Goal: Information Seeking & Learning: Learn about a topic

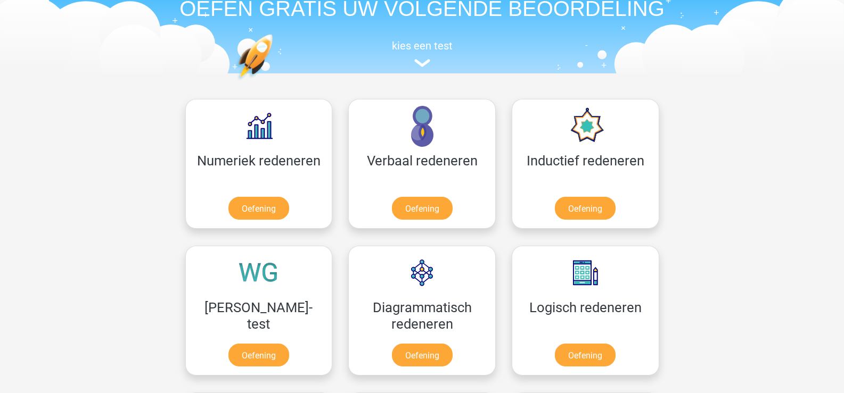
scroll to position [106, 0]
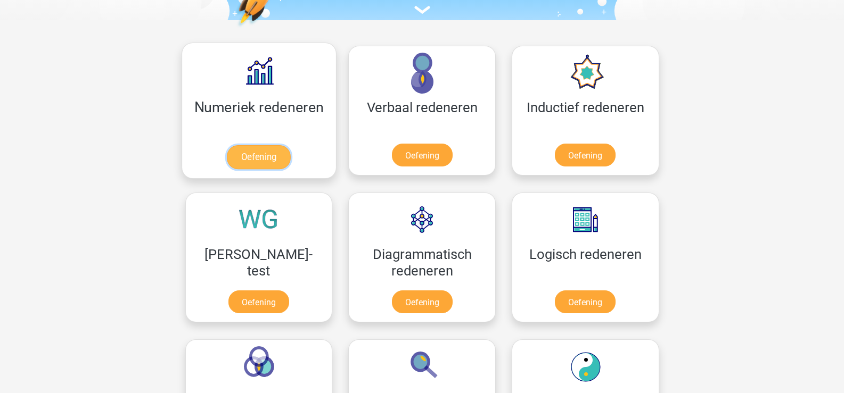
click at [241, 160] on link "Oefening" at bounding box center [259, 157] width 64 height 24
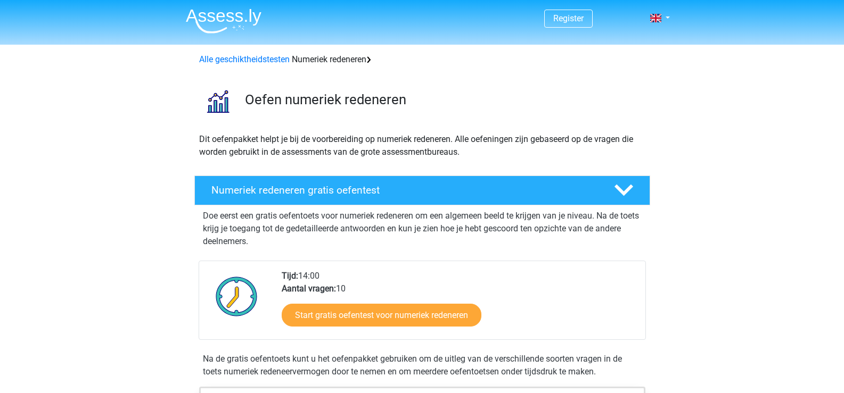
scroll to position [53, 0]
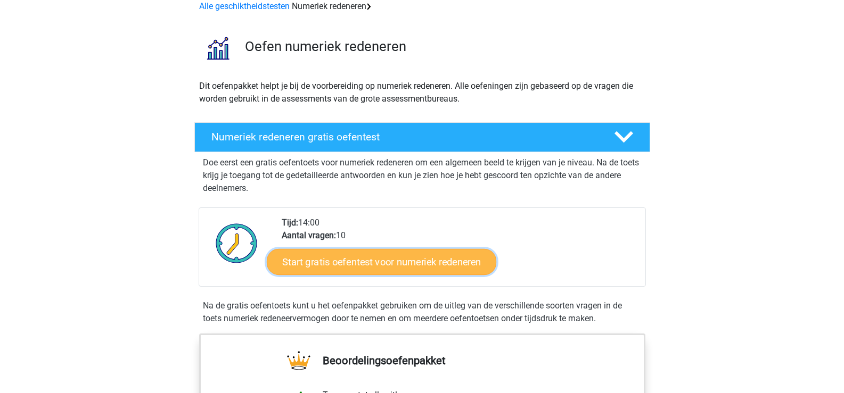
click at [365, 262] on font "Start gratis oefentest voor numeriek redeneren" at bounding box center [381, 262] width 199 height 12
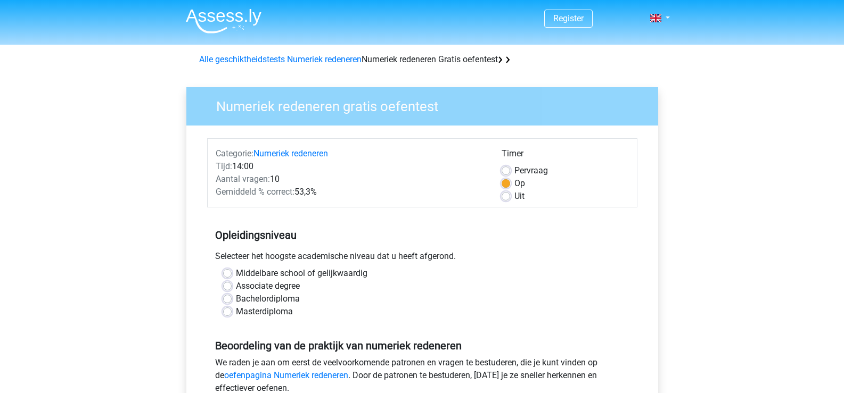
scroll to position [106, 0]
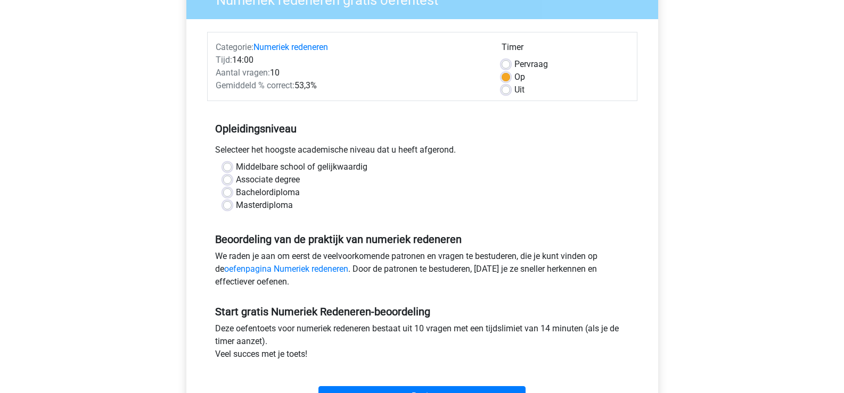
click at [236, 166] on label "Middelbare school of gelijkwaardig" at bounding box center [302, 167] width 132 height 13
click at [225, 166] on input "Middelbare school of gelijkwaardig" at bounding box center [227, 166] width 9 height 11
radio input "true"
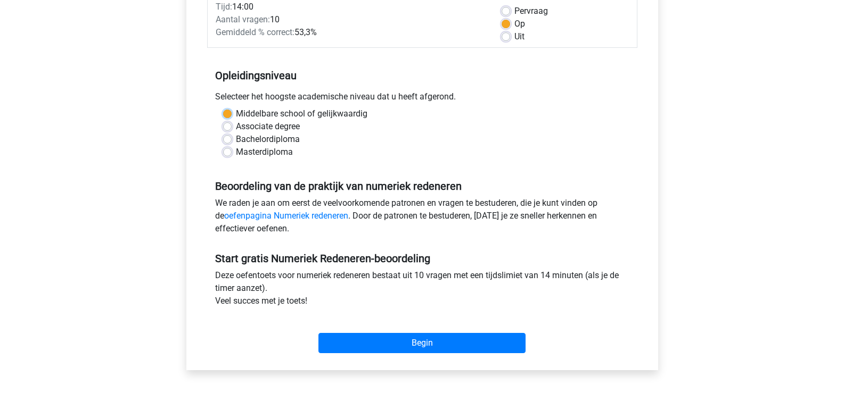
scroll to position [213, 0]
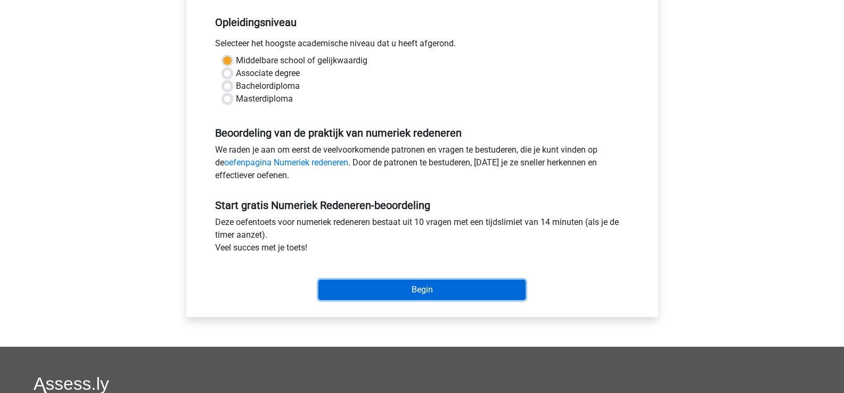
click at [421, 292] on input "Begin" at bounding box center [421, 290] width 207 height 20
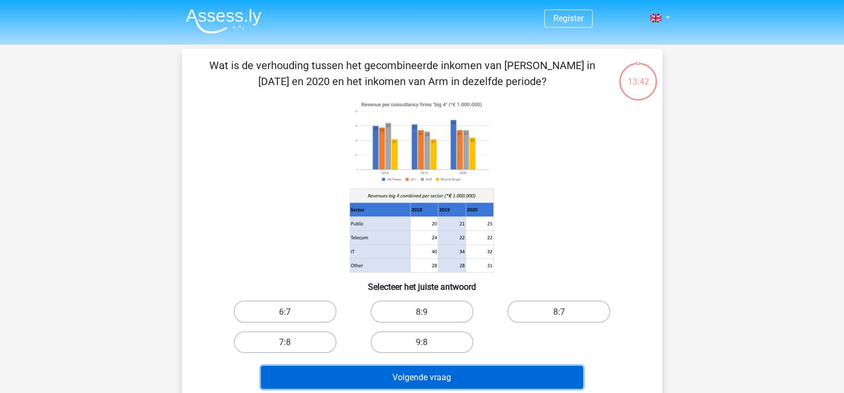
click at [447, 374] on font "Volgende vraag" at bounding box center [421, 378] width 59 height 10
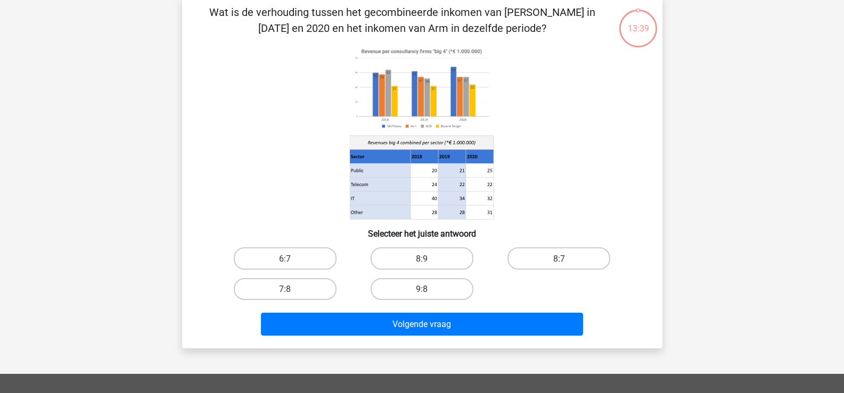
scroll to position [106, 0]
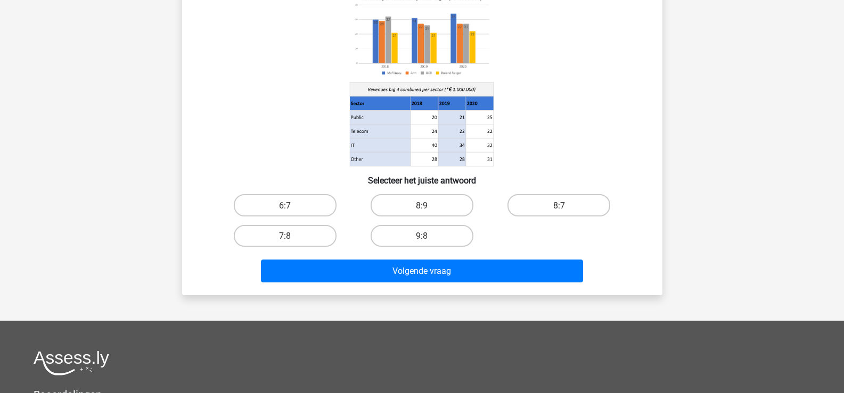
click at [621, 142] on icon at bounding box center [422, 79] width 429 height 176
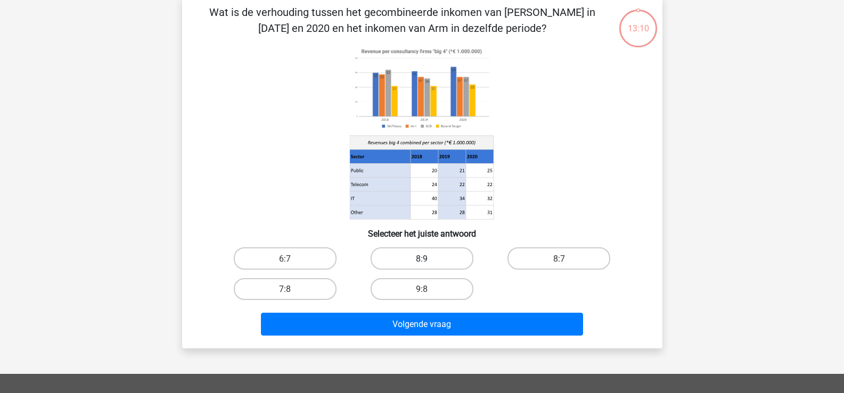
click at [439, 259] on label "8:9" at bounding box center [422, 259] width 103 height 22
click at [429, 259] on input "8:9" at bounding box center [425, 261] width 7 height 7
radio input "true"
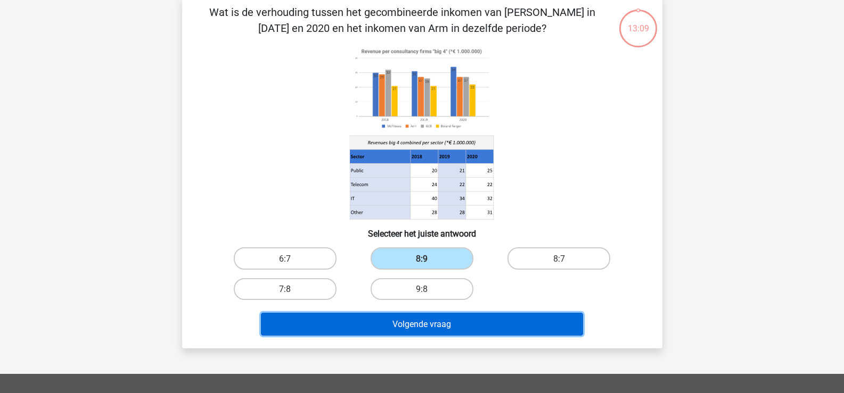
click at [446, 329] on font "Volgende vraag" at bounding box center [421, 324] width 59 height 10
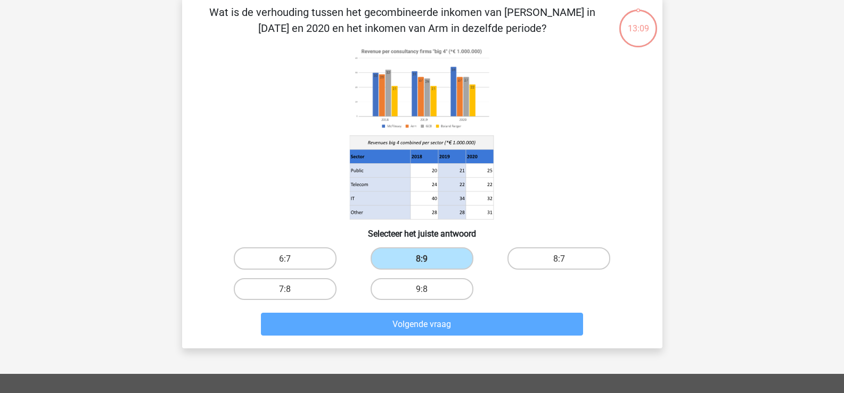
scroll to position [49, 0]
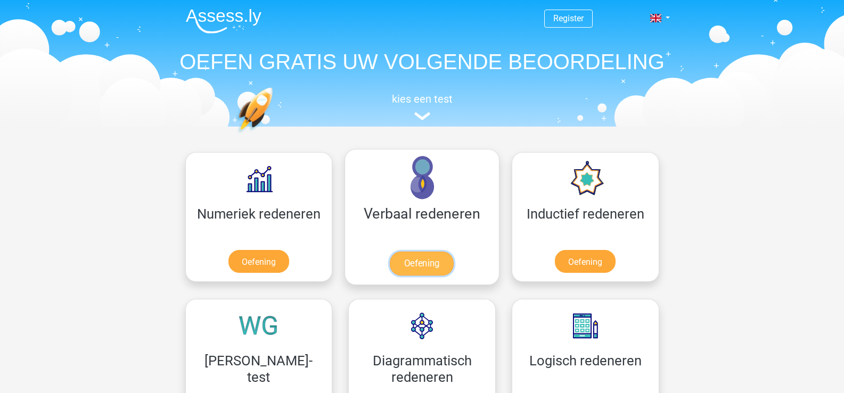
drag, startPoint x: 356, startPoint y: 260, endPoint x: 347, endPoint y: 277, distance: 19.0
click at [390, 260] on link "Oefening" at bounding box center [422, 264] width 64 height 24
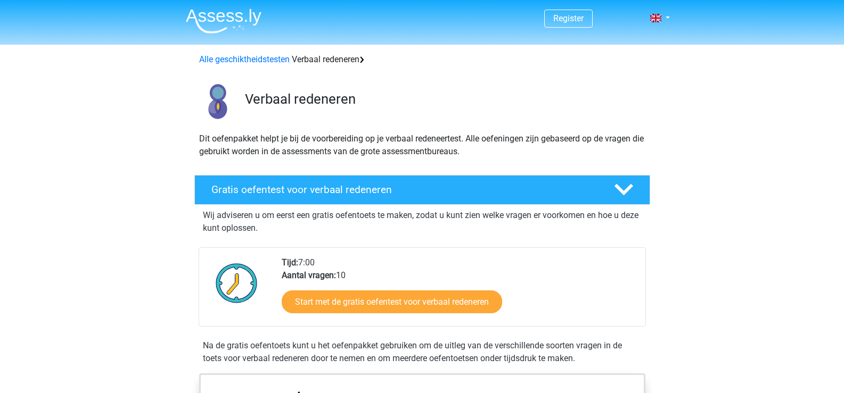
scroll to position [53, 0]
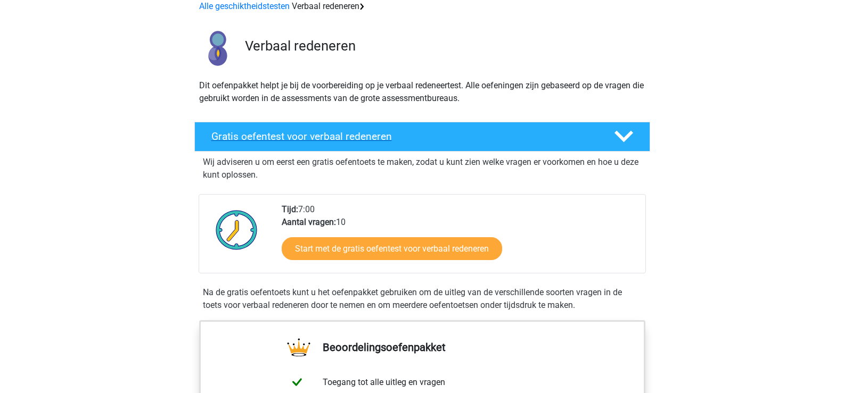
click at [352, 136] on font "Gratis oefentest voor verbaal redeneren" at bounding box center [301, 136] width 180 height 12
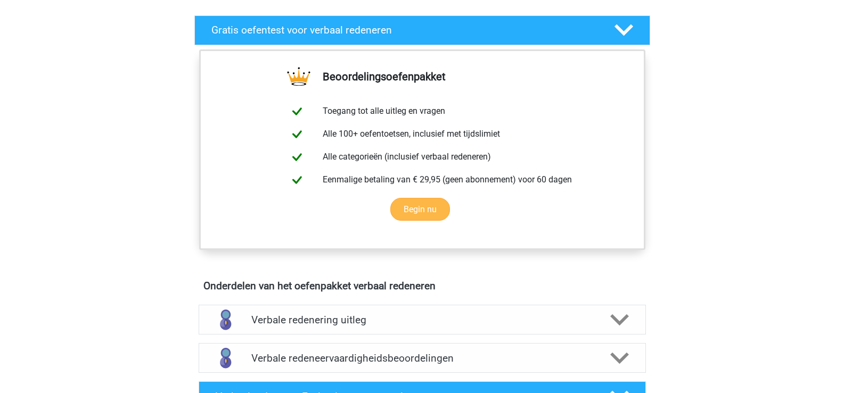
scroll to position [266, 0]
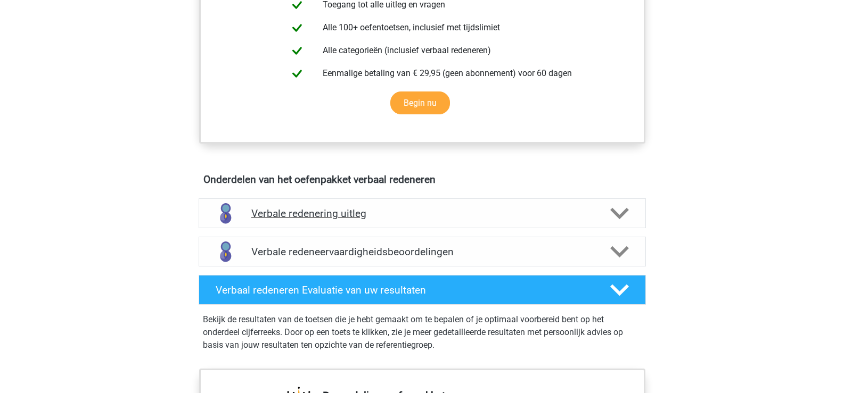
click at [621, 215] on polygon at bounding box center [619, 214] width 19 height 12
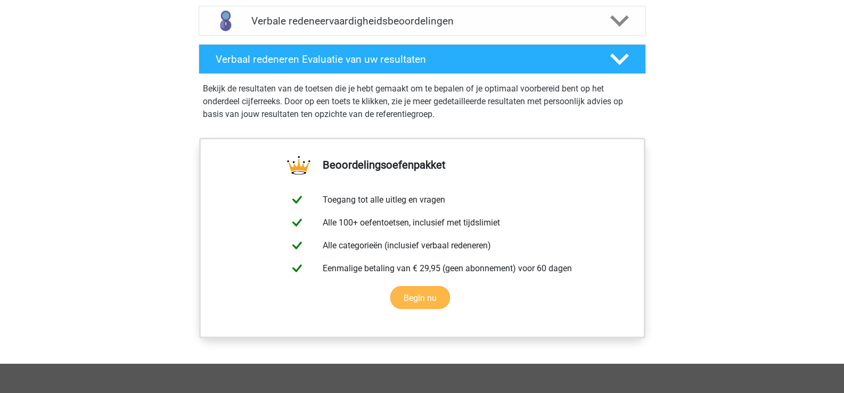
scroll to position [852, 0]
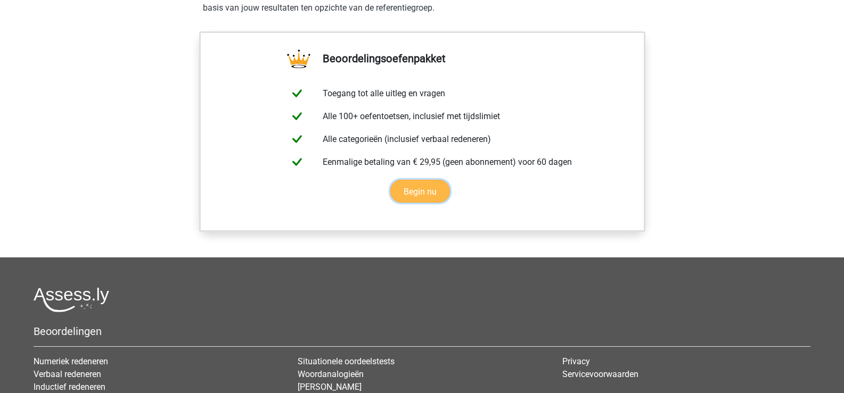
click at [425, 188] on link "Begin nu" at bounding box center [420, 191] width 60 height 23
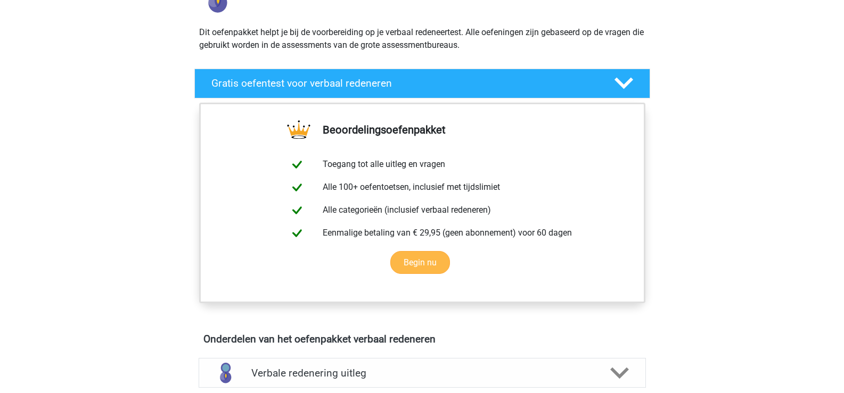
scroll to position [0, 0]
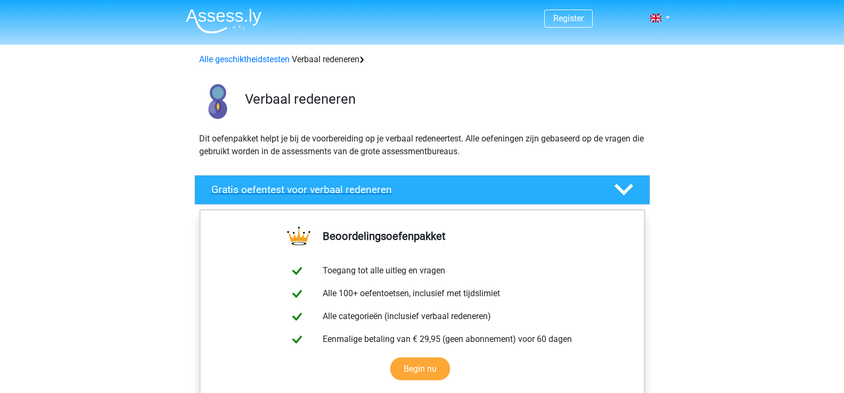
click at [339, 188] on font "Gratis oefentest voor verbaal redeneren" at bounding box center [301, 190] width 180 height 12
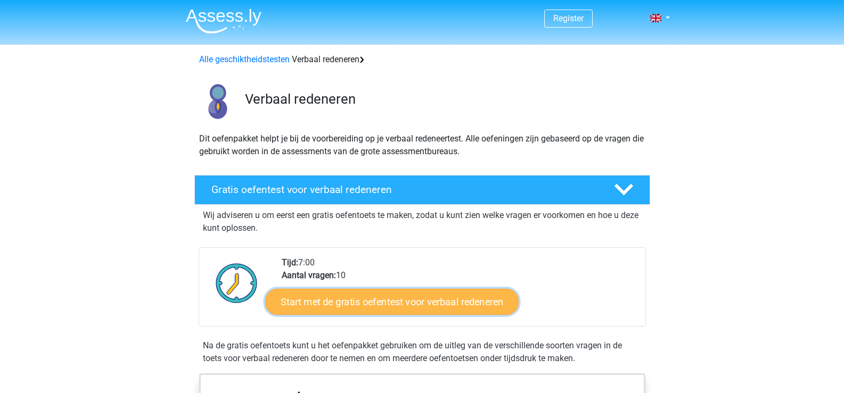
click at [405, 302] on font "Start met de gratis oefentest voor verbaal redeneren" at bounding box center [392, 302] width 223 height 12
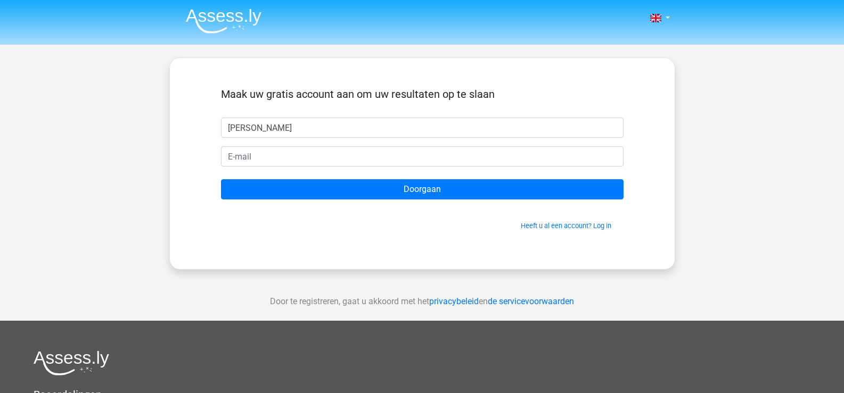
type input "Kathy"
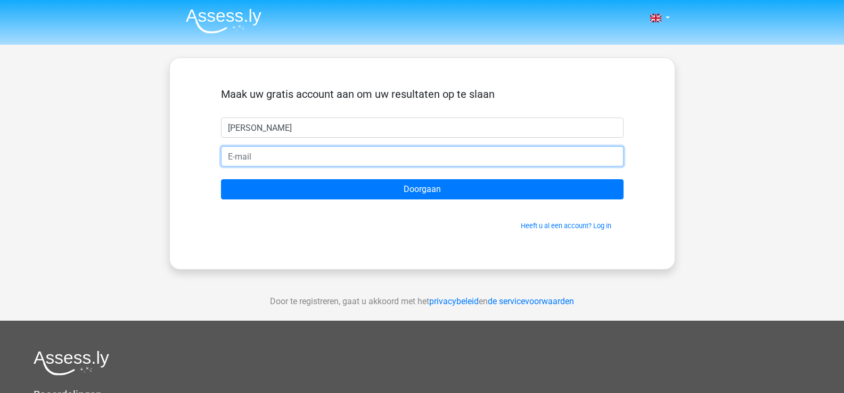
click at [262, 159] on input "email" at bounding box center [422, 156] width 403 height 20
type input "kathy.herreman1@telenet.be"
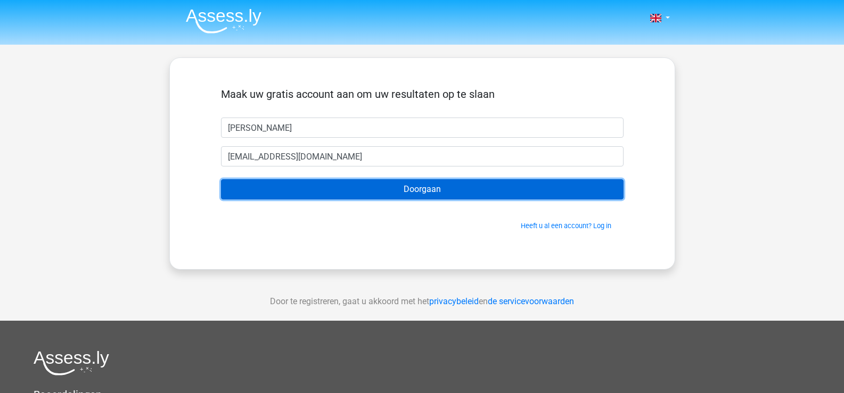
click at [415, 192] on input "Doorgaan" at bounding box center [422, 189] width 403 height 20
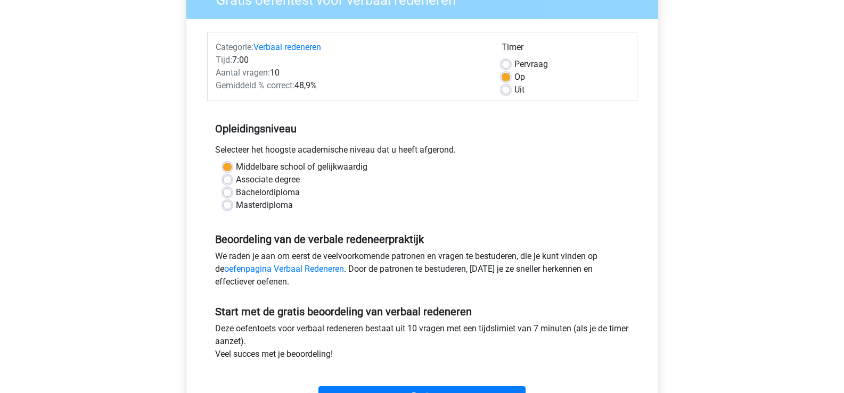
scroll to position [160, 0]
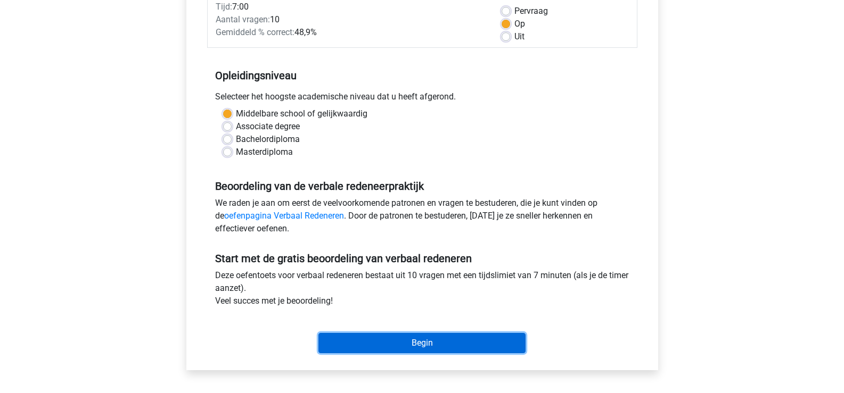
click at [425, 342] on input "Begin" at bounding box center [421, 343] width 207 height 20
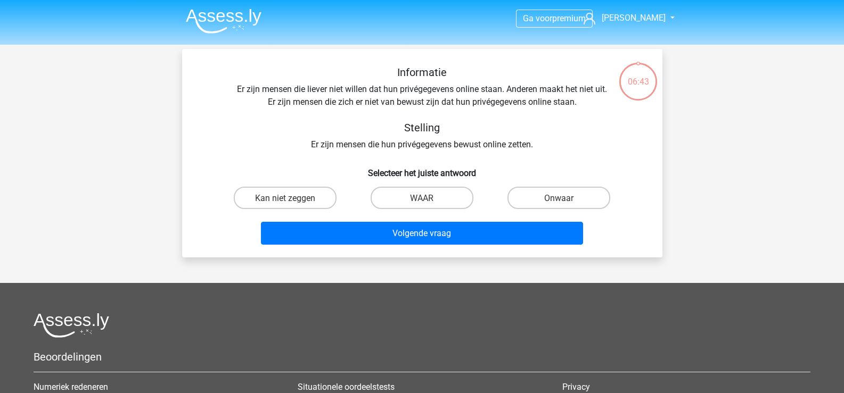
click at [426, 199] on input "WAAR" at bounding box center [425, 201] width 7 height 7
radio input "true"
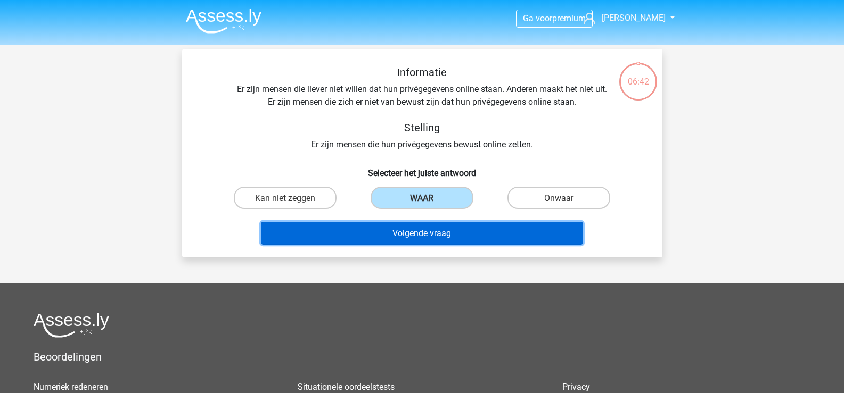
click at [426, 232] on font "Volgende vraag" at bounding box center [421, 233] width 59 height 10
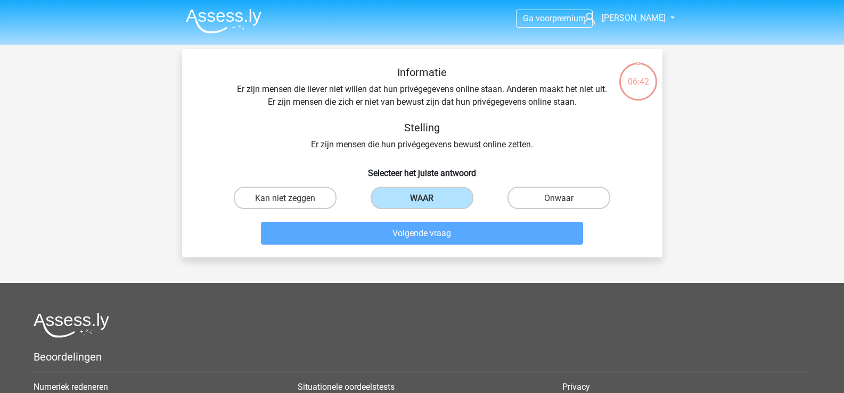
scroll to position [49, 0]
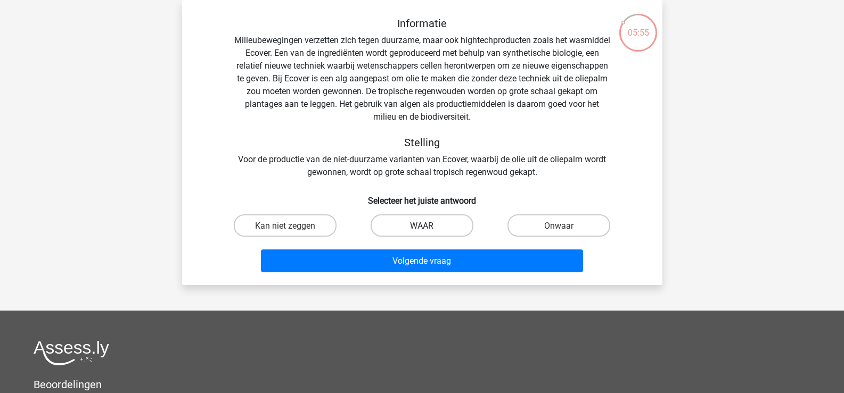
click at [418, 223] on font "WAAR" at bounding box center [421, 226] width 23 height 10
click at [422, 225] on input "WAAR" at bounding box center [425, 228] width 7 height 7
radio input "true"
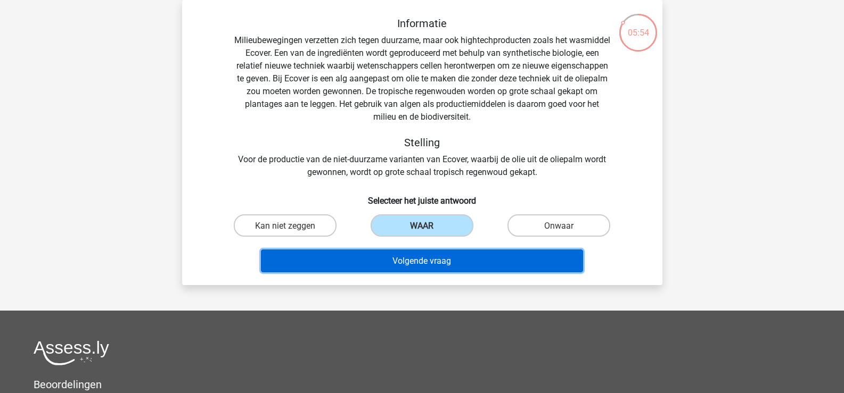
click at [426, 255] on button "Volgende vraag" at bounding box center [422, 261] width 322 height 23
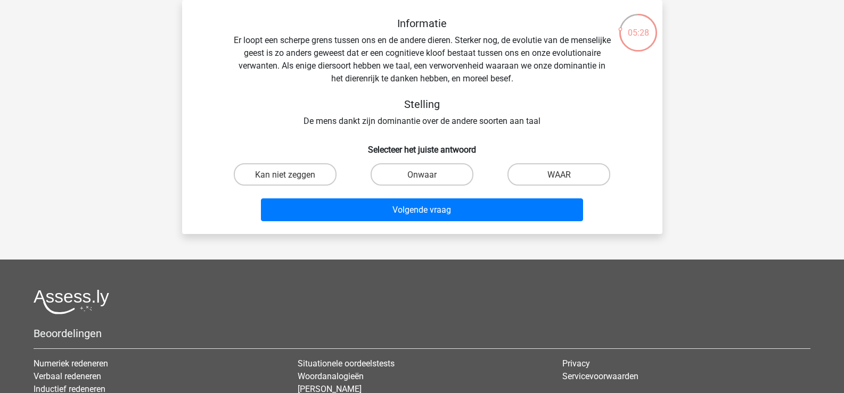
click at [560, 174] on input "WAAR" at bounding box center [562, 177] width 7 height 7
radio input "true"
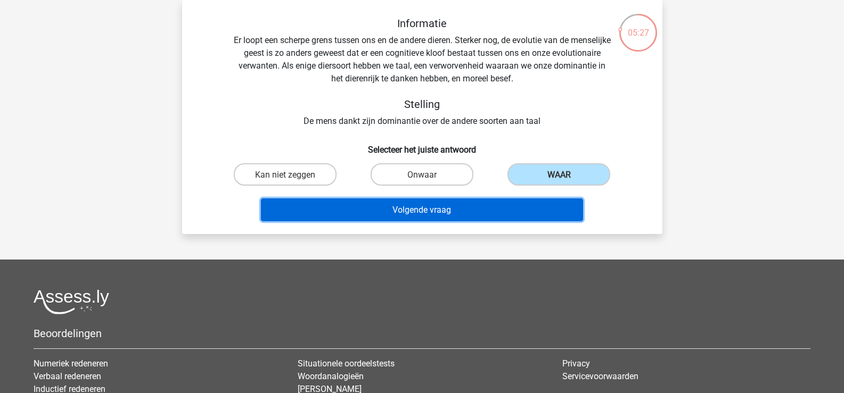
click at [489, 206] on button "Volgende vraag" at bounding box center [422, 210] width 322 height 23
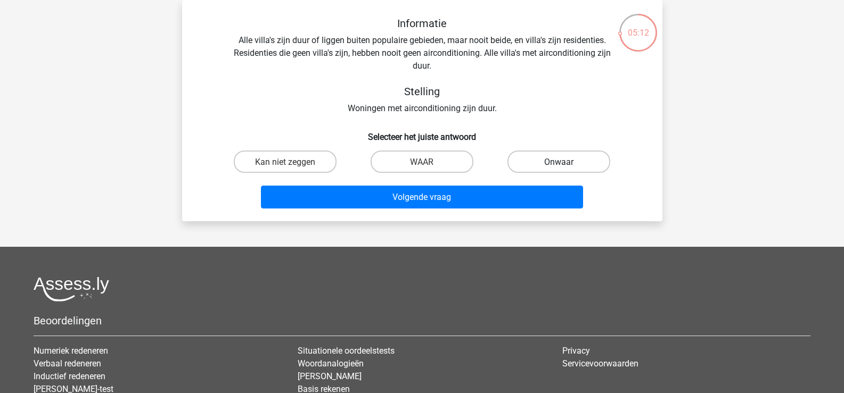
click at [557, 163] on font "Onwaar" at bounding box center [558, 162] width 29 height 10
click at [559, 163] on input "Onwaar" at bounding box center [562, 164] width 7 height 7
radio input "true"
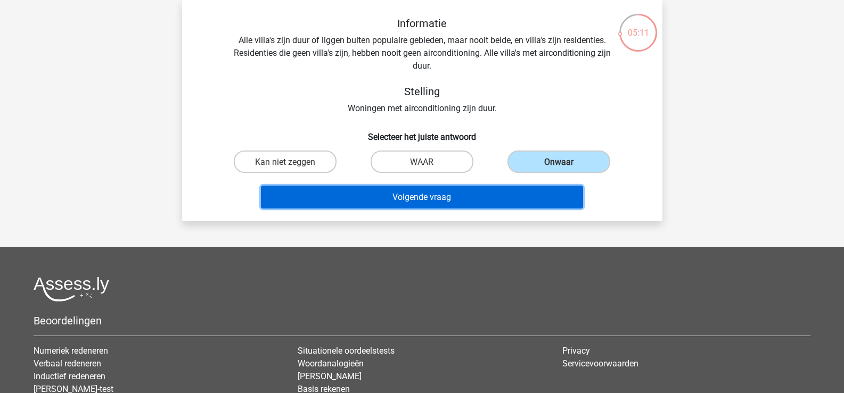
click at [413, 196] on font "Volgende vraag" at bounding box center [421, 197] width 59 height 10
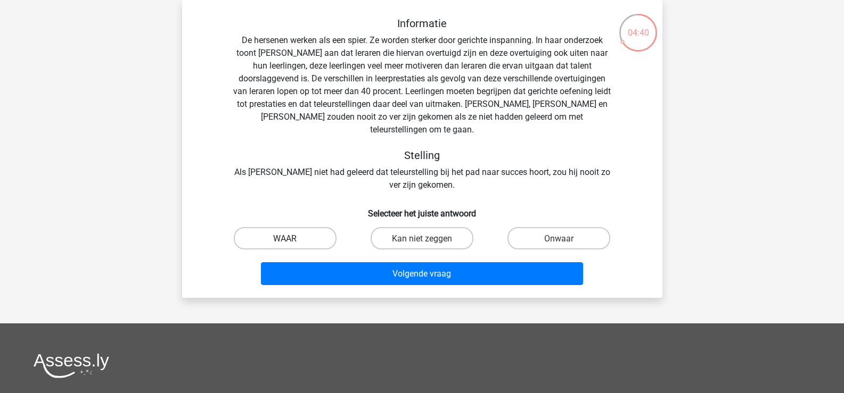
click at [275, 236] on font "WAAR" at bounding box center [284, 239] width 23 height 10
click at [285, 238] on input "WAAR" at bounding box center [288, 241] width 7 height 7
radio input "true"
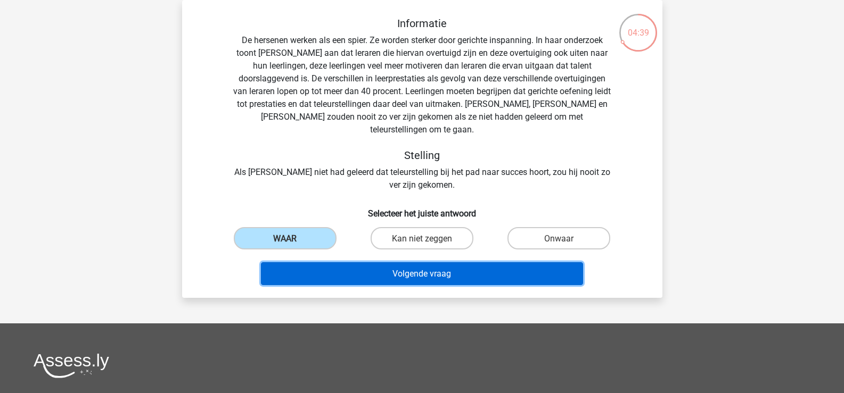
click at [404, 277] on font "Volgende vraag" at bounding box center [421, 274] width 59 height 10
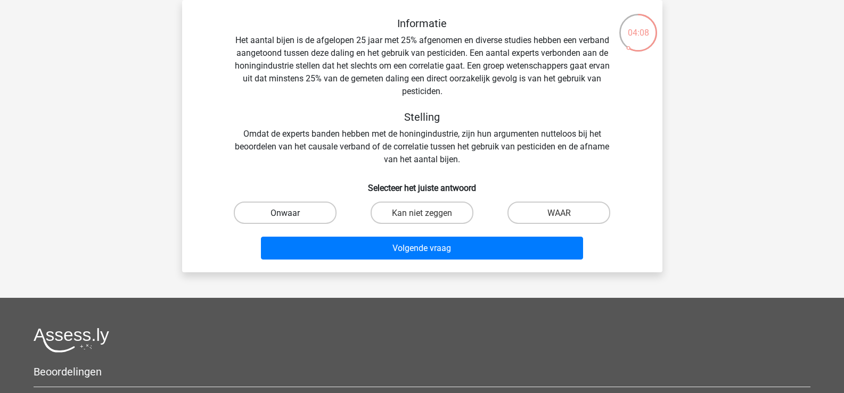
click at [298, 213] on font "Onwaar" at bounding box center [284, 213] width 29 height 10
click at [292, 213] on input "Onwaar" at bounding box center [288, 215] width 7 height 7
radio input "true"
click at [564, 214] on input "WAAR" at bounding box center [562, 215] width 7 height 7
radio input "true"
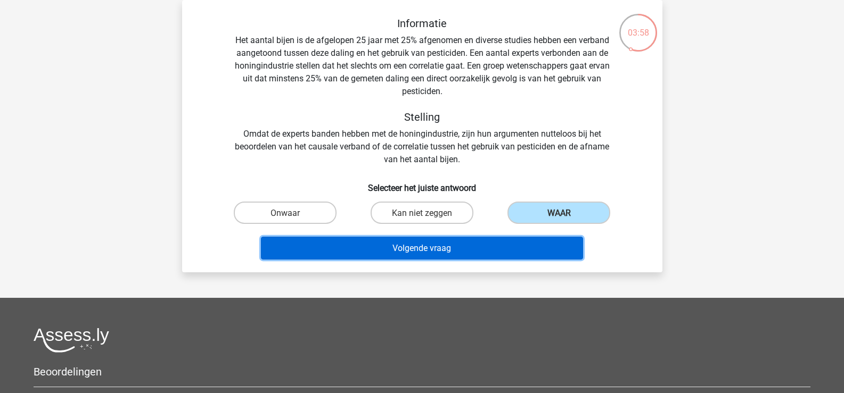
click at [446, 250] on font "Volgende vraag" at bounding box center [421, 248] width 59 height 10
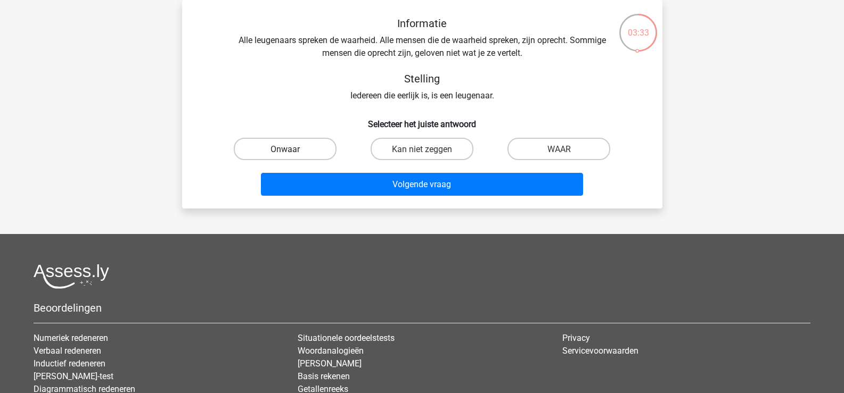
click at [296, 149] on font "Onwaar" at bounding box center [284, 149] width 29 height 10
click at [292, 149] on input "Onwaar" at bounding box center [288, 152] width 7 height 7
radio input "true"
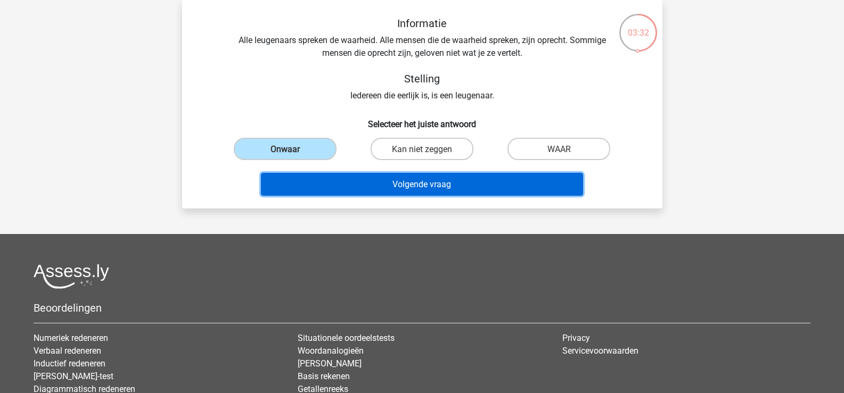
click at [422, 182] on font "Volgende vraag" at bounding box center [421, 184] width 59 height 10
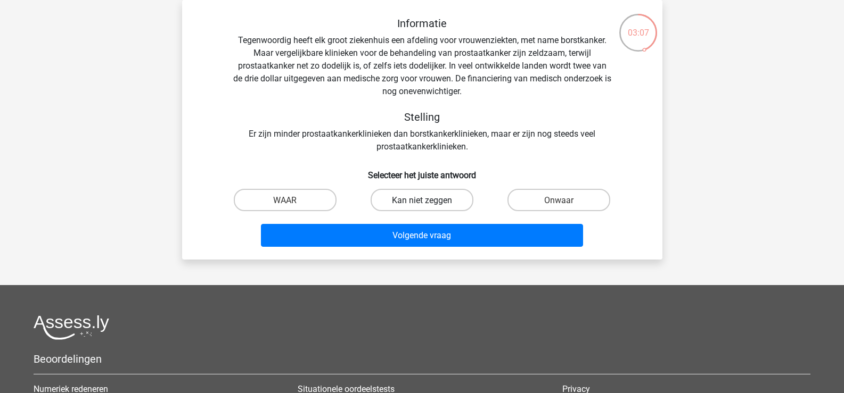
click at [408, 198] on font "Kan niet zeggen" at bounding box center [422, 200] width 60 height 10
click at [422, 200] on input "Kan niet zeggen" at bounding box center [425, 203] width 7 height 7
radio input "true"
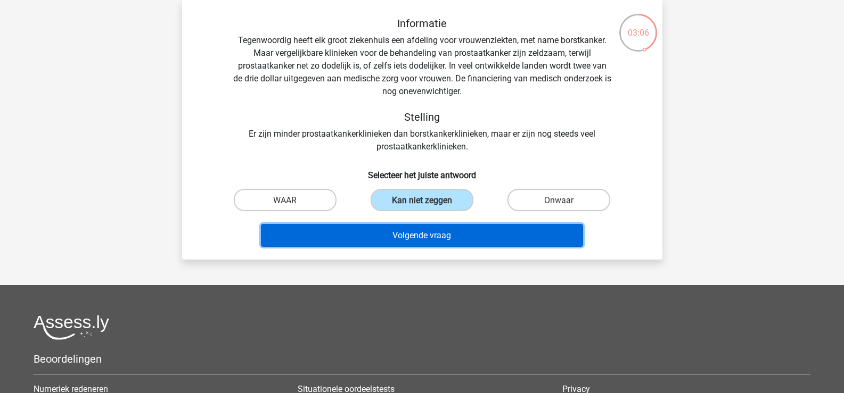
click at [427, 239] on font "Volgende vraag" at bounding box center [421, 236] width 59 height 10
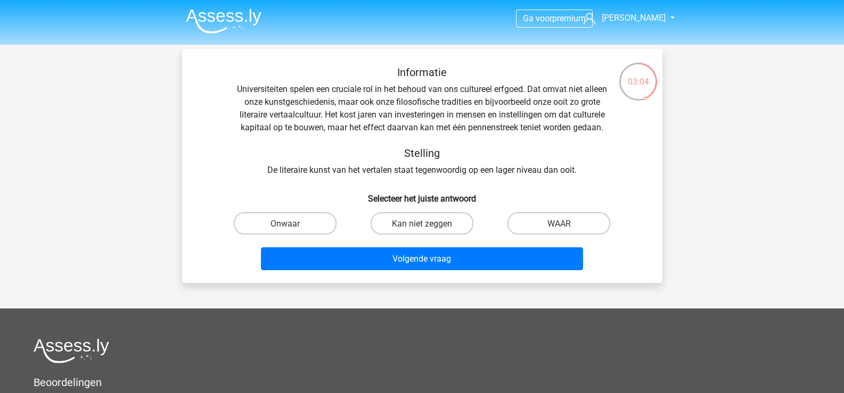
scroll to position [53, 0]
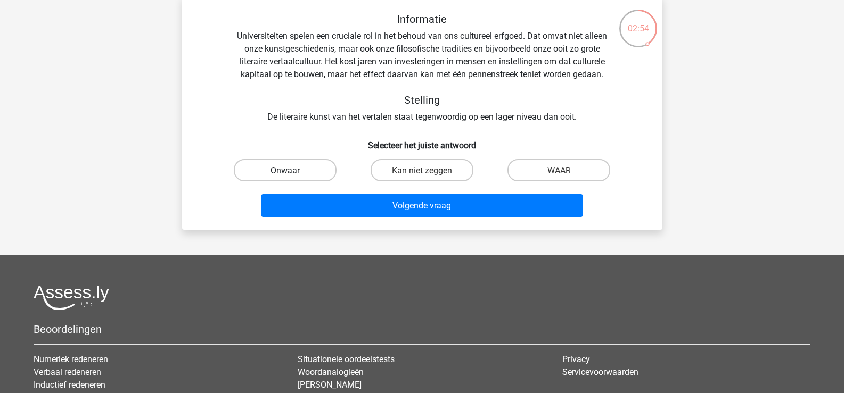
click at [298, 166] on font "Onwaar" at bounding box center [284, 171] width 29 height 10
click at [292, 170] on input "Onwaar" at bounding box center [288, 173] width 7 height 7
radio input "true"
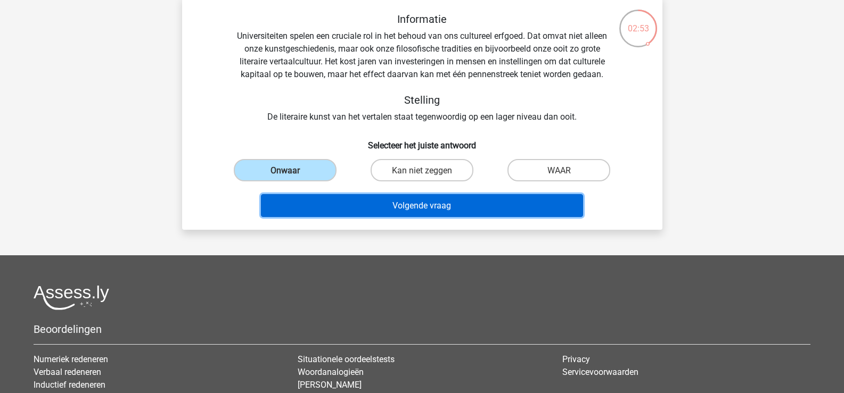
click at [397, 206] on font "Volgende vraag" at bounding box center [421, 206] width 59 height 10
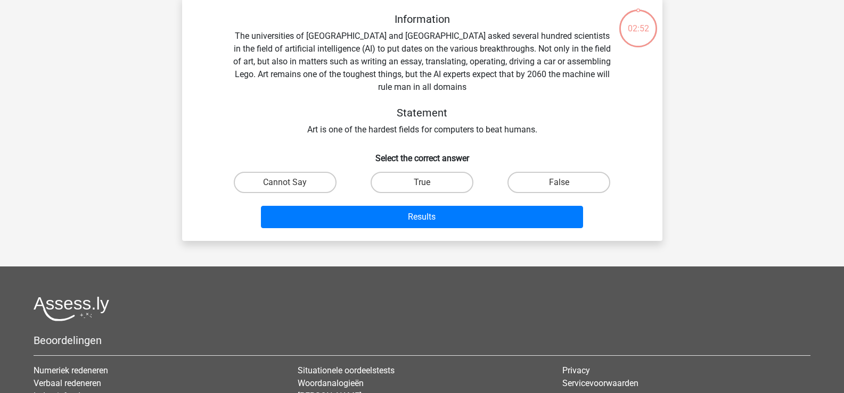
scroll to position [49, 0]
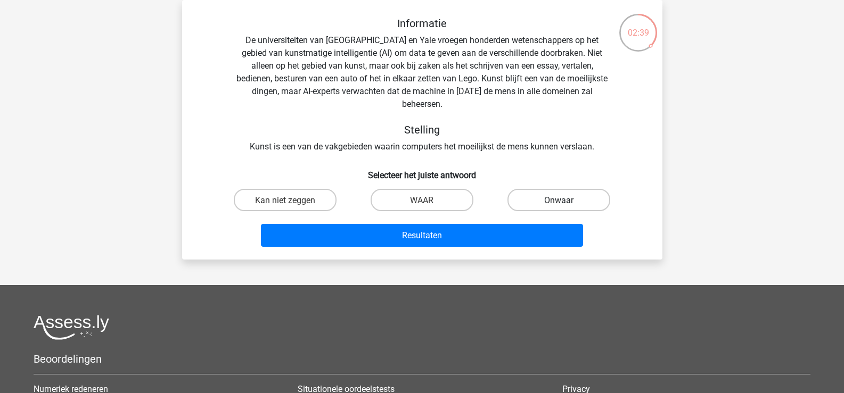
click at [531, 189] on label "Onwaar" at bounding box center [558, 200] width 103 height 22
click at [559, 200] on input "Onwaar" at bounding box center [562, 203] width 7 height 7
radio input "true"
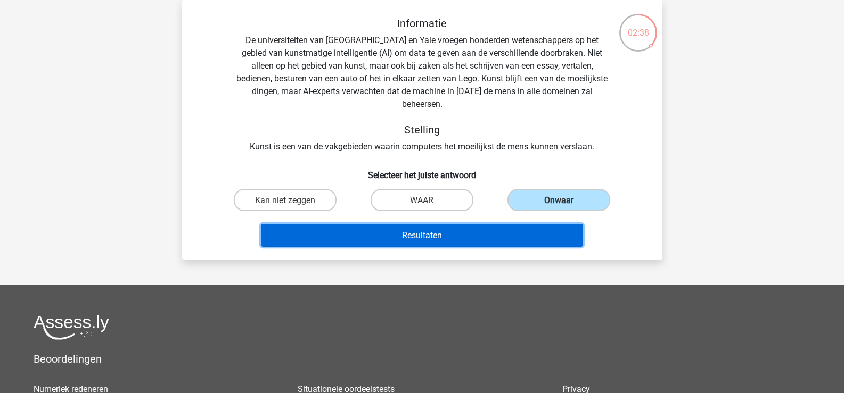
click at [463, 224] on button "Resultaten" at bounding box center [422, 235] width 322 height 23
